Goal: Check status: Check status

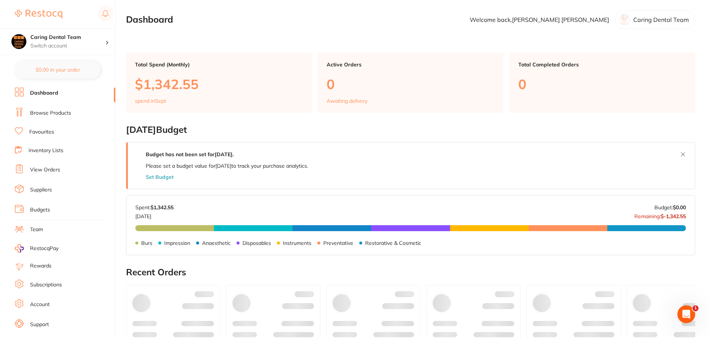
click at [55, 113] on link "Browse Products" at bounding box center [50, 112] width 41 height 7
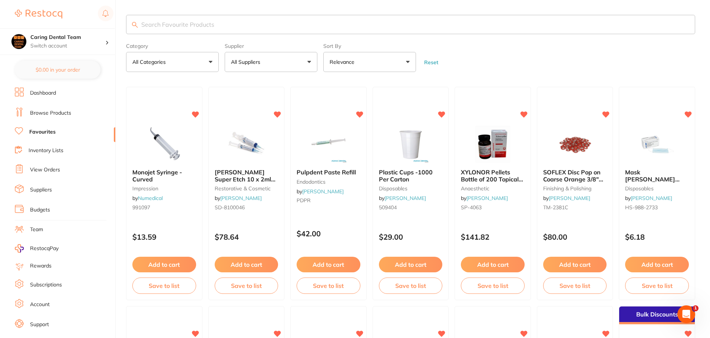
click at [52, 110] on link "Browse Products" at bounding box center [50, 112] width 41 height 7
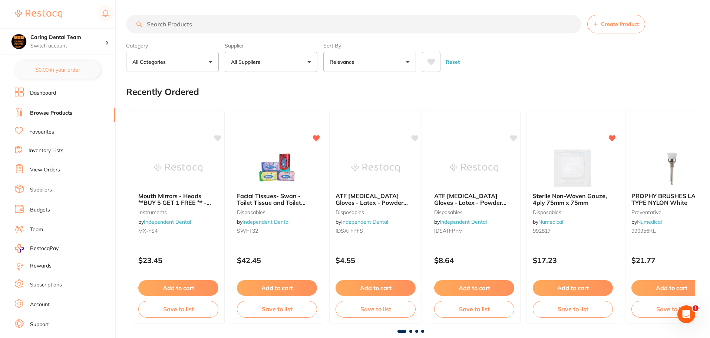
click at [42, 93] on link "Dashboard" at bounding box center [43, 92] width 26 height 7
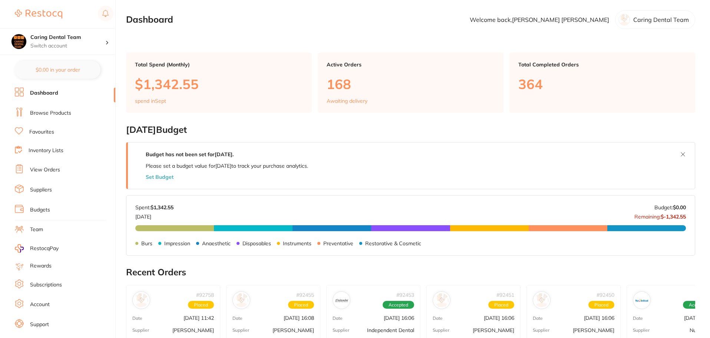
click at [36, 133] on link "Favourites" at bounding box center [41, 131] width 25 height 7
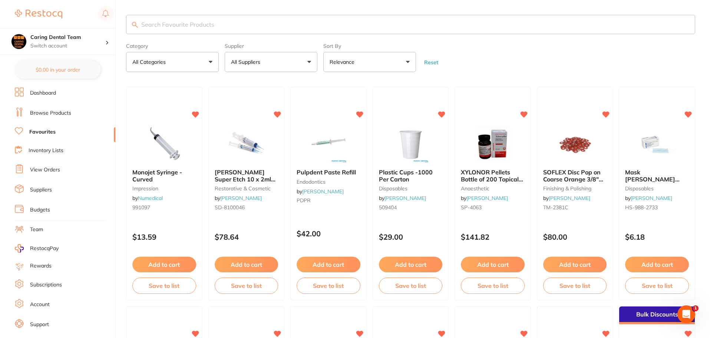
click at [41, 171] on link "View Orders" at bounding box center [45, 169] width 30 height 7
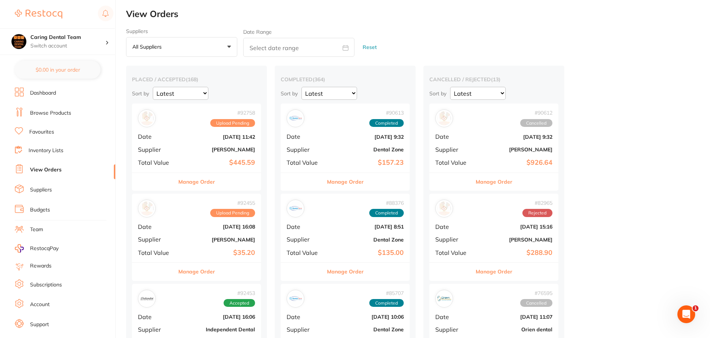
click at [212, 183] on button "Manage Order" at bounding box center [196, 182] width 37 height 18
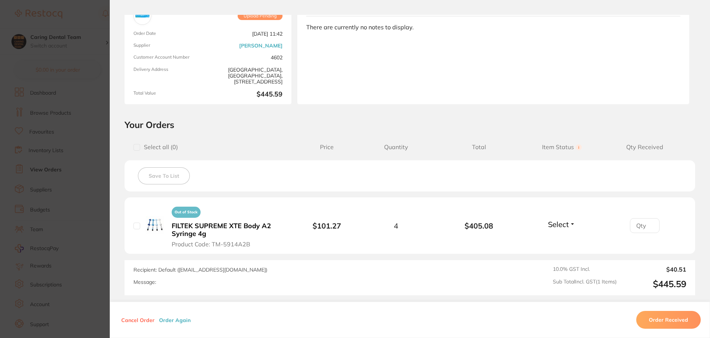
scroll to position [111, 0]
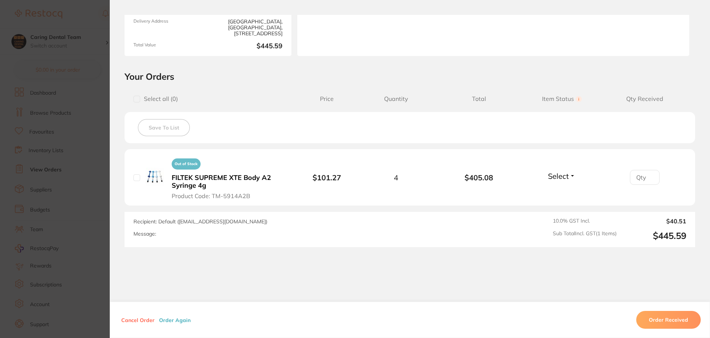
click at [117, 167] on section "Your Orders Select all ( 0 ) Price Quantity Total Item Status You can use this …" at bounding box center [410, 159] width 600 height 176
click at [98, 166] on section "Order ID: Restocq- 92758 Order Information Upload Pending Order Date [DATE] 11:…" at bounding box center [355, 169] width 710 height 338
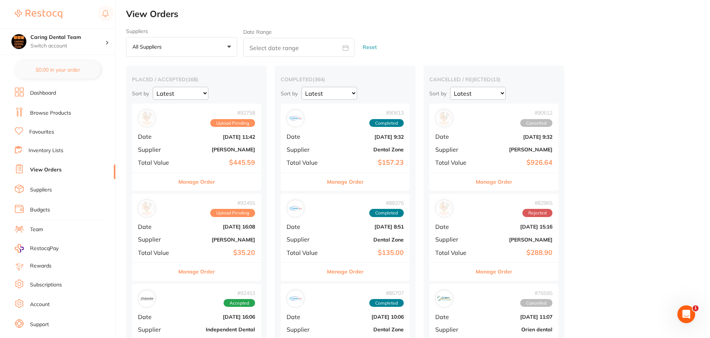
click at [224, 218] on div "# 92455 Upload Pending Date [DATE] 16:08 Supplier [PERSON_NAME] Total Value $35…" at bounding box center [196, 227] width 129 height 69
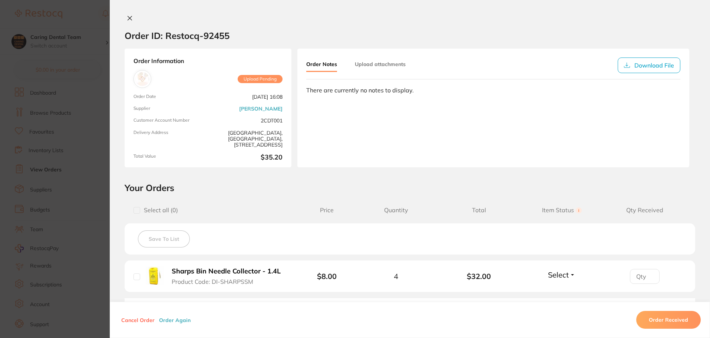
click at [90, 216] on section "Order ID: Restocq- 92455 Order Information Upload Pending Order Date [DATE] 16:…" at bounding box center [355, 169] width 710 height 338
